Goal: Task Accomplishment & Management: Use online tool/utility

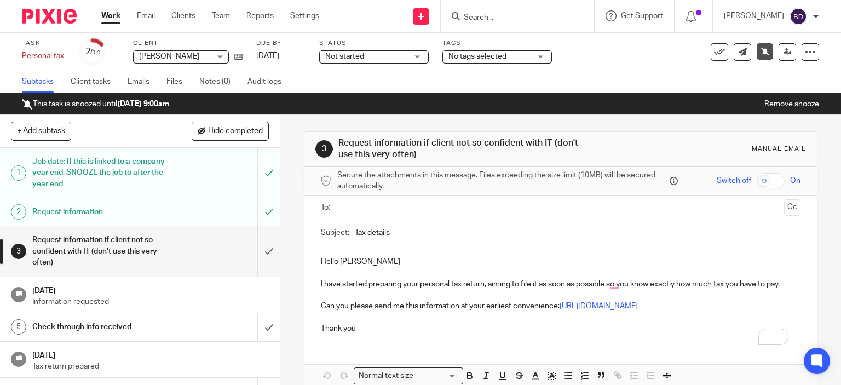
click at [103, 16] on link "Work" at bounding box center [110, 15] width 19 height 11
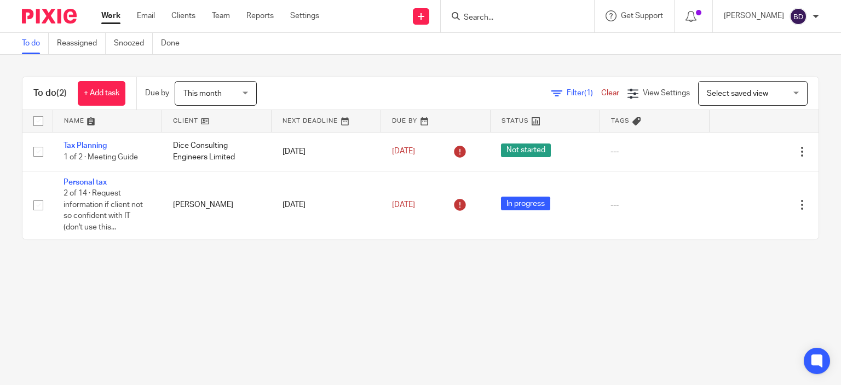
click at [483, 15] on input "Search" at bounding box center [512, 18] width 99 height 10
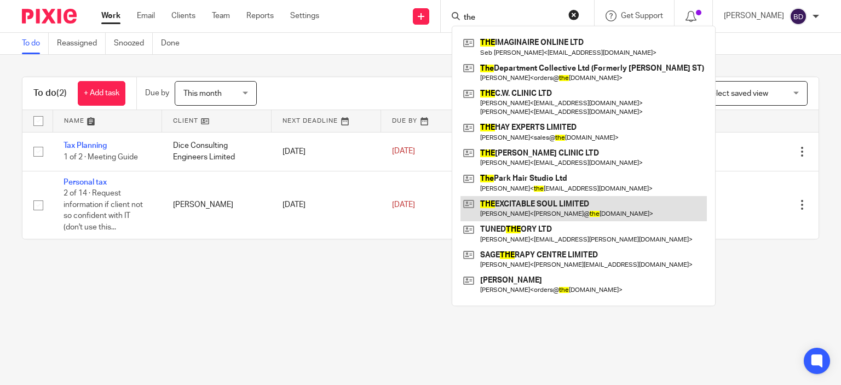
type input "the"
click at [556, 208] on link at bounding box center [584, 208] width 246 height 25
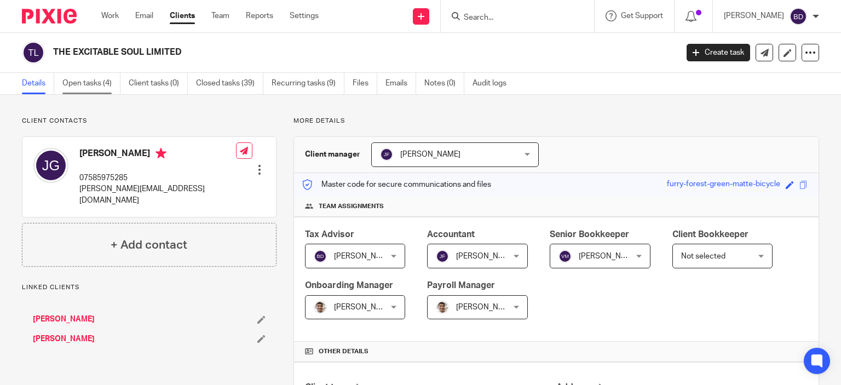
click at [96, 87] on link "Open tasks (4)" at bounding box center [91, 83] width 58 height 21
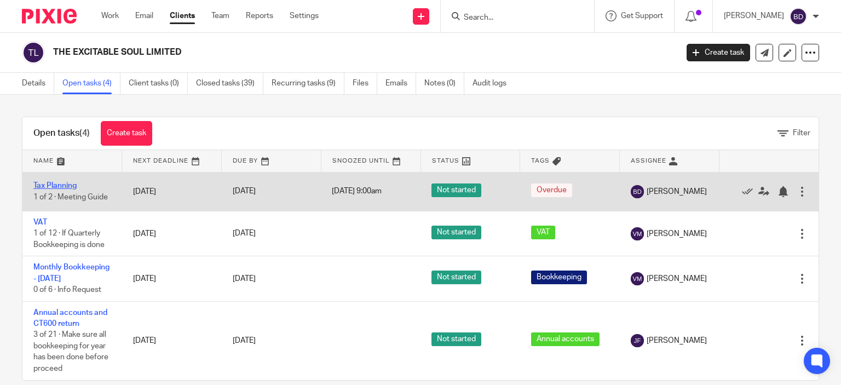
click at [68, 185] on link "Tax Planning" at bounding box center [54, 186] width 43 height 8
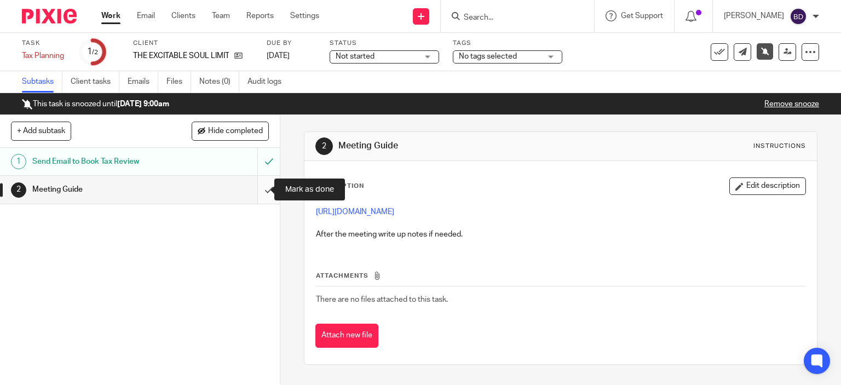
click at [254, 188] on input "submit" at bounding box center [140, 189] width 280 height 27
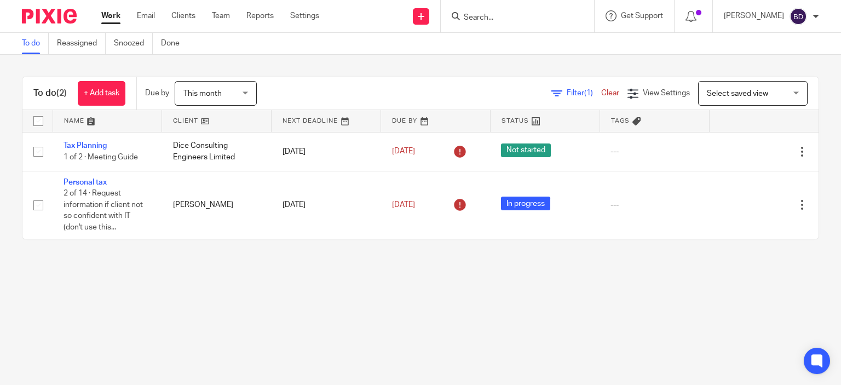
click at [492, 15] on input "Search" at bounding box center [512, 18] width 99 height 10
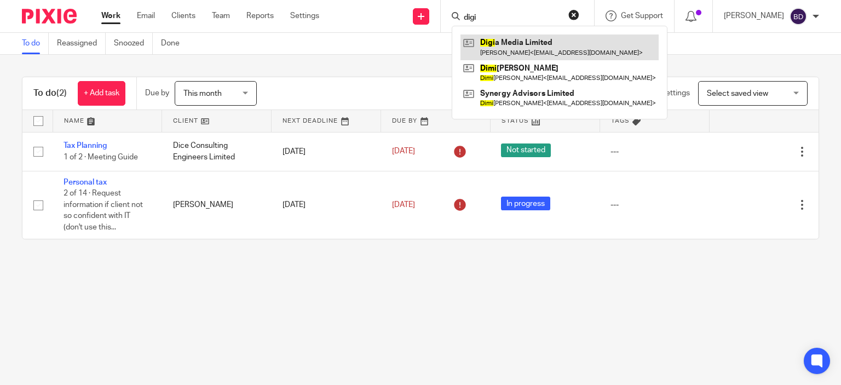
type input "digi"
click at [545, 50] on link at bounding box center [560, 46] width 198 height 25
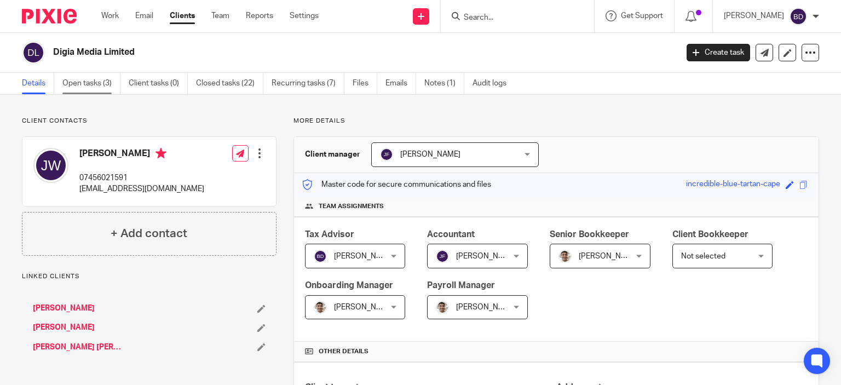
click at [97, 87] on link "Open tasks (3)" at bounding box center [91, 83] width 58 height 21
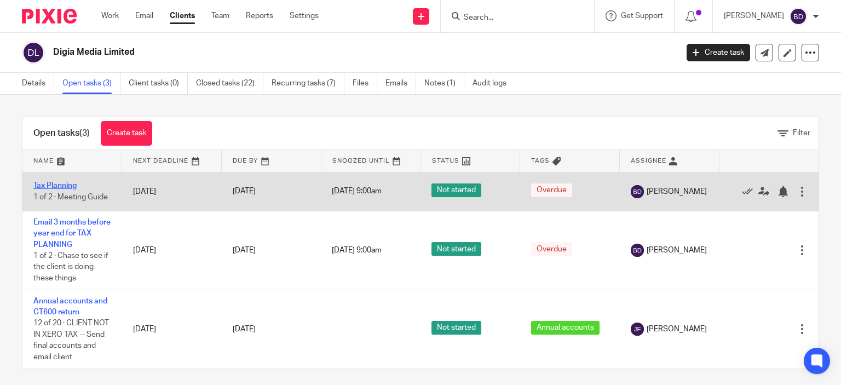
click at [72, 187] on link "Tax Planning" at bounding box center [54, 186] width 43 height 8
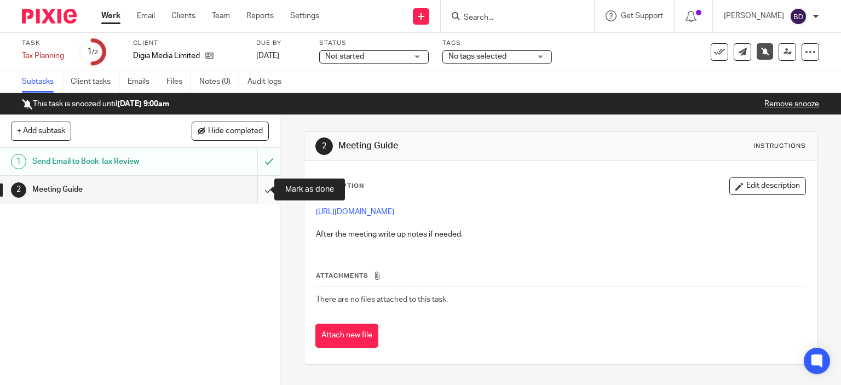
click at [254, 188] on input "submit" at bounding box center [140, 189] width 280 height 27
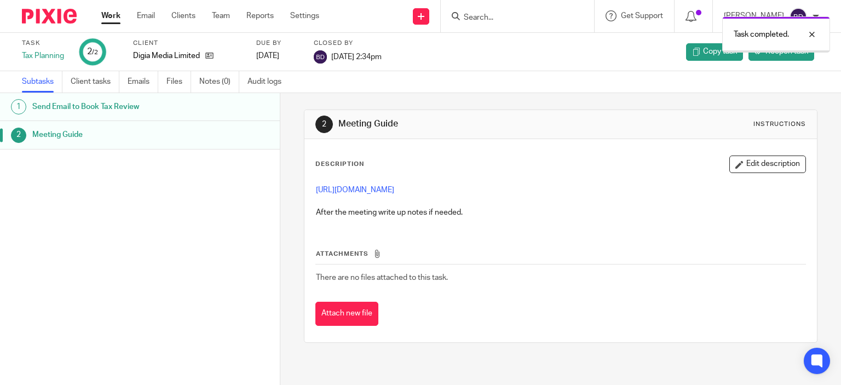
click at [110, 17] on link "Work" at bounding box center [110, 15] width 19 height 11
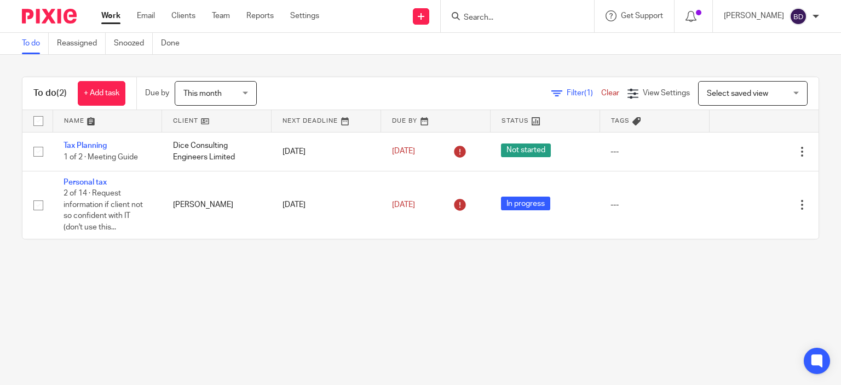
click at [541, 20] on input "Search" at bounding box center [512, 18] width 99 height 10
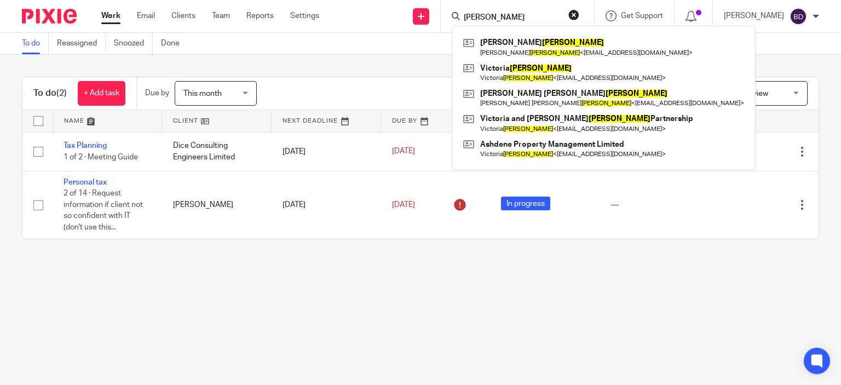
type input "[PERSON_NAME]"
